Goal: Use online tool/utility: Utilize a website feature to perform a specific function

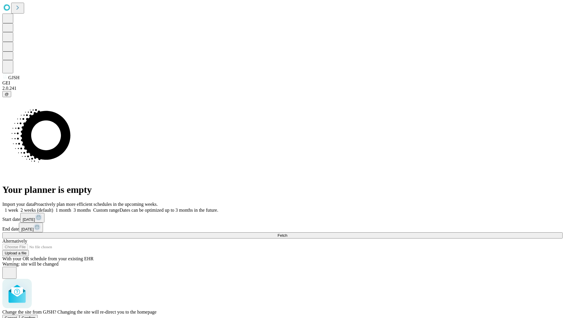
click at [36, 315] on span "Confirm" at bounding box center [29, 317] width 14 height 4
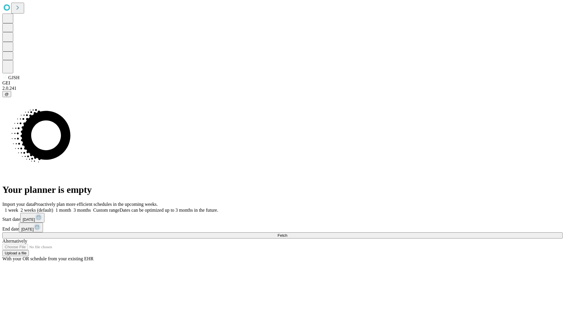
click at [71, 207] on label "1 month" at bounding box center [62, 209] width 18 height 5
click at [287, 233] on span "Fetch" at bounding box center [282, 235] width 10 height 4
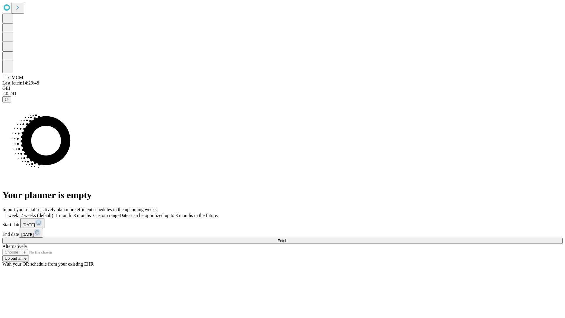
click at [71, 213] on label "1 month" at bounding box center [62, 215] width 18 height 5
click at [287, 238] on span "Fetch" at bounding box center [282, 240] width 10 height 4
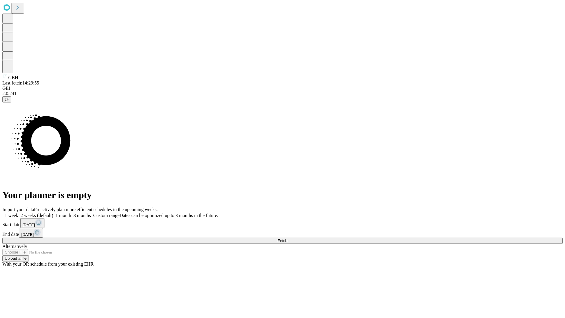
click at [287, 238] on span "Fetch" at bounding box center [282, 240] width 10 height 4
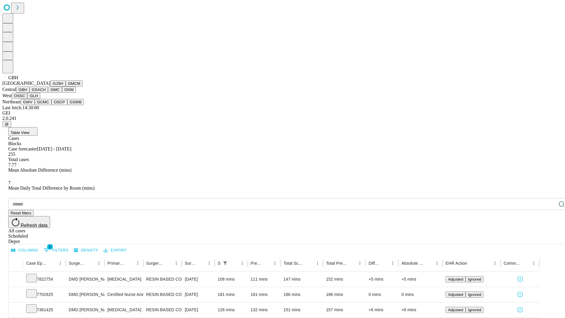
click at [46, 93] on button "GSACH" at bounding box center [38, 89] width 19 height 6
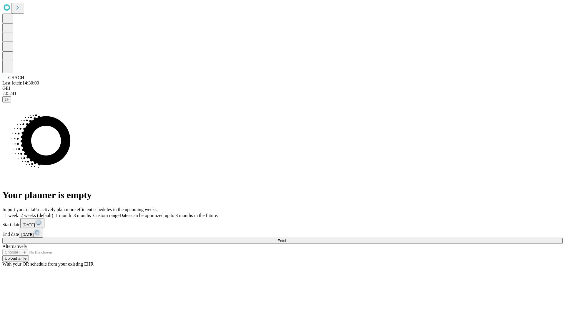
click at [71, 213] on label "1 month" at bounding box center [62, 215] width 18 height 5
click at [287, 238] on span "Fetch" at bounding box center [282, 240] width 10 height 4
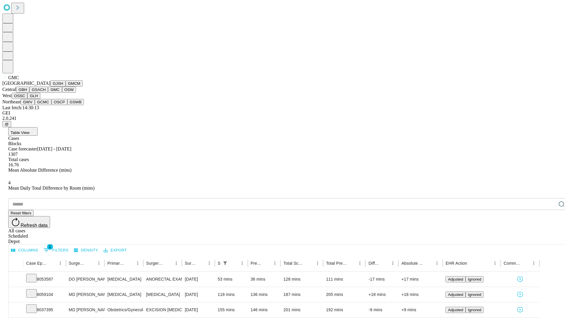
click at [62, 93] on button "OSW" at bounding box center [69, 89] width 14 height 6
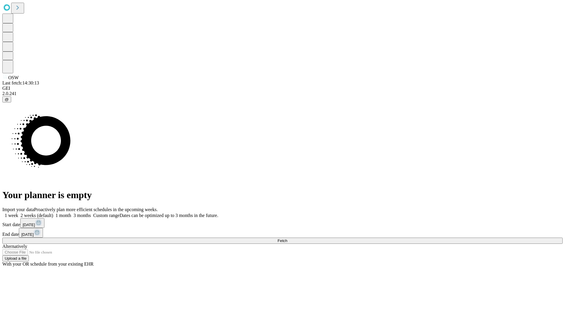
click at [71, 213] on label "1 month" at bounding box center [62, 215] width 18 height 5
click at [287, 238] on span "Fetch" at bounding box center [282, 240] width 10 height 4
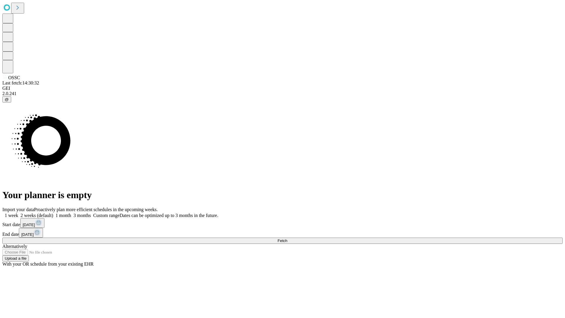
click at [71, 213] on label "1 month" at bounding box center [62, 215] width 18 height 5
click at [287, 238] on span "Fetch" at bounding box center [282, 240] width 10 height 4
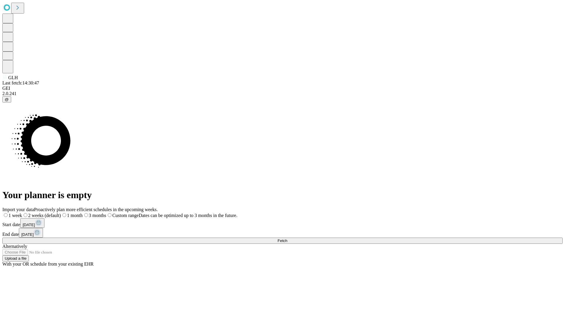
click at [83, 213] on label "1 month" at bounding box center [72, 215] width 22 height 5
click at [287, 238] on span "Fetch" at bounding box center [282, 240] width 10 height 4
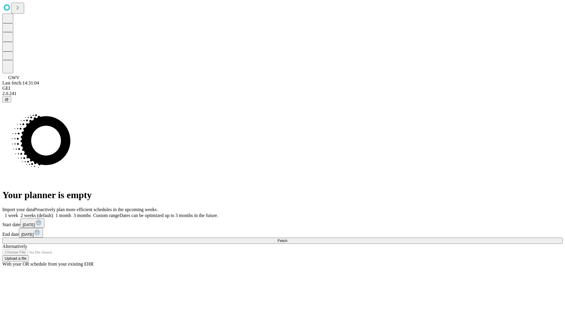
click at [71, 213] on label "1 month" at bounding box center [62, 215] width 18 height 5
click at [287, 238] on span "Fetch" at bounding box center [282, 240] width 10 height 4
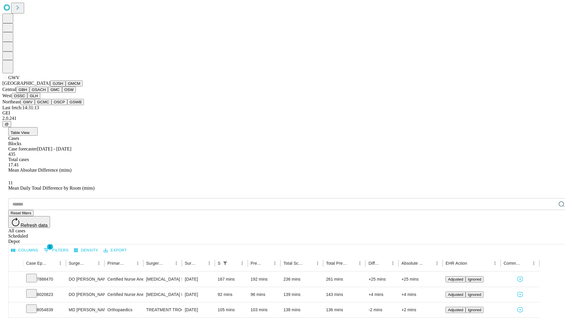
click at [46, 105] on button "GCMC" at bounding box center [43, 102] width 17 height 6
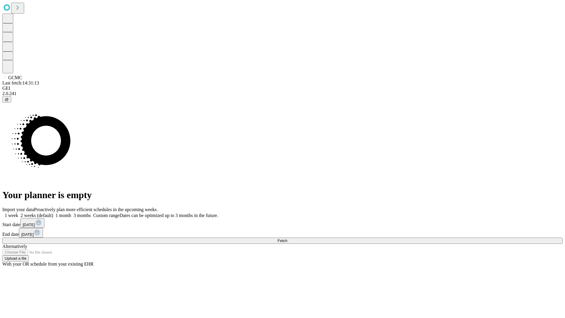
click at [71, 213] on label "1 month" at bounding box center [62, 215] width 18 height 5
click at [287, 238] on span "Fetch" at bounding box center [282, 240] width 10 height 4
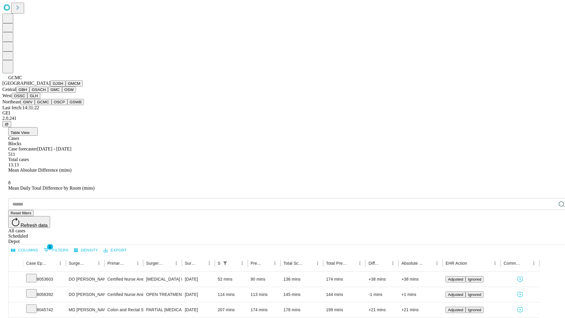
click at [51, 105] on button "OSCP" at bounding box center [59, 102] width 16 height 6
